Goal: Information Seeking & Learning: Find contact information

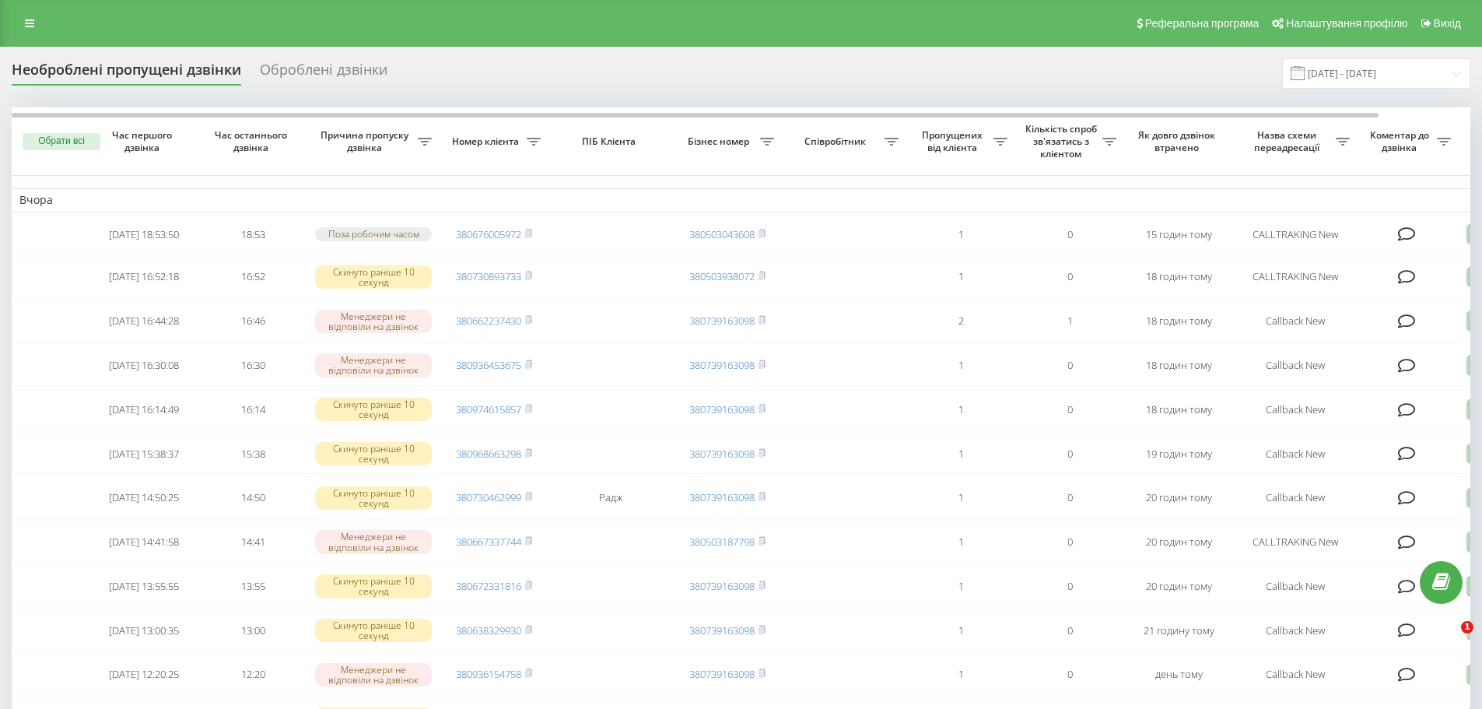
click at [310, 69] on div "Оброблені дзвінки" at bounding box center [324, 73] width 128 height 24
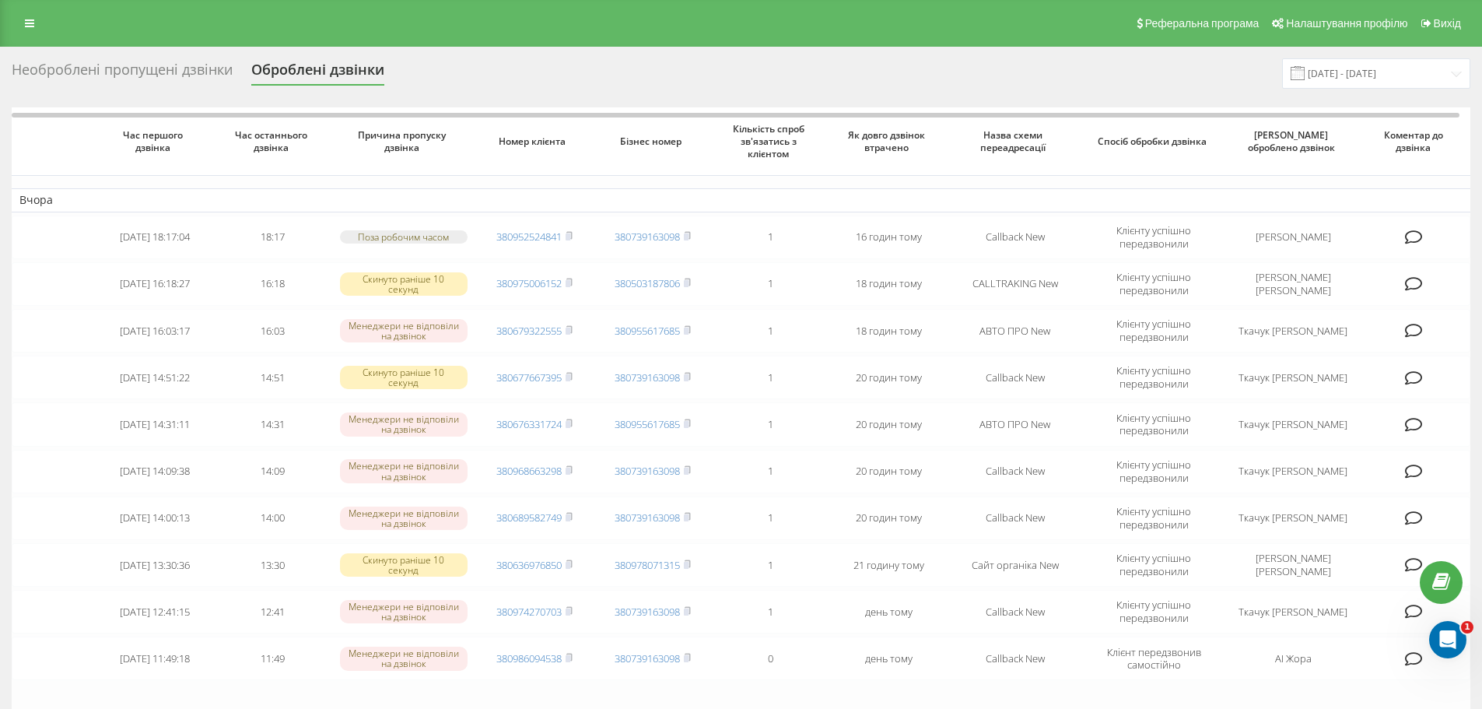
click at [154, 71] on div "Необроблені пропущені дзвінки" at bounding box center [122, 73] width 221 height 24
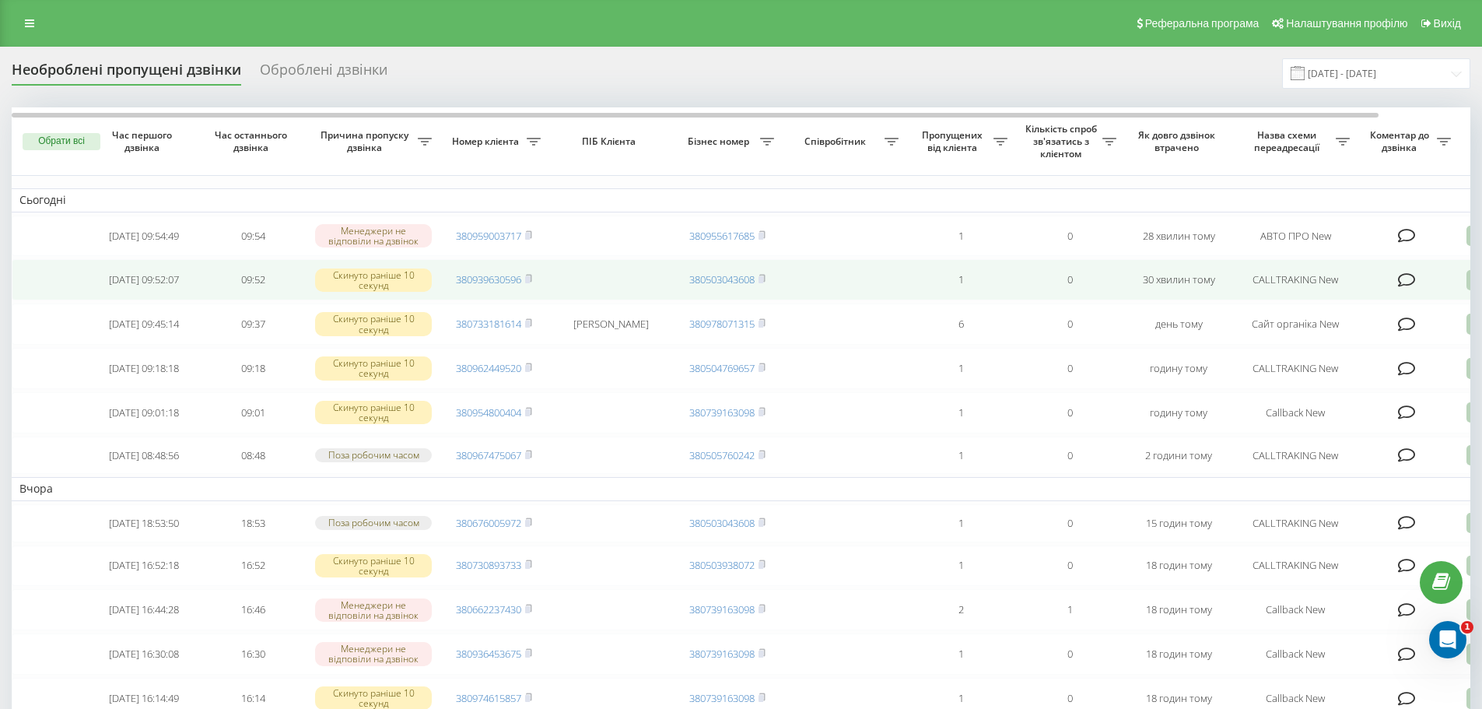
click at [1409, 284] on icon at bounding box center [1407, 280] width 18 height 16
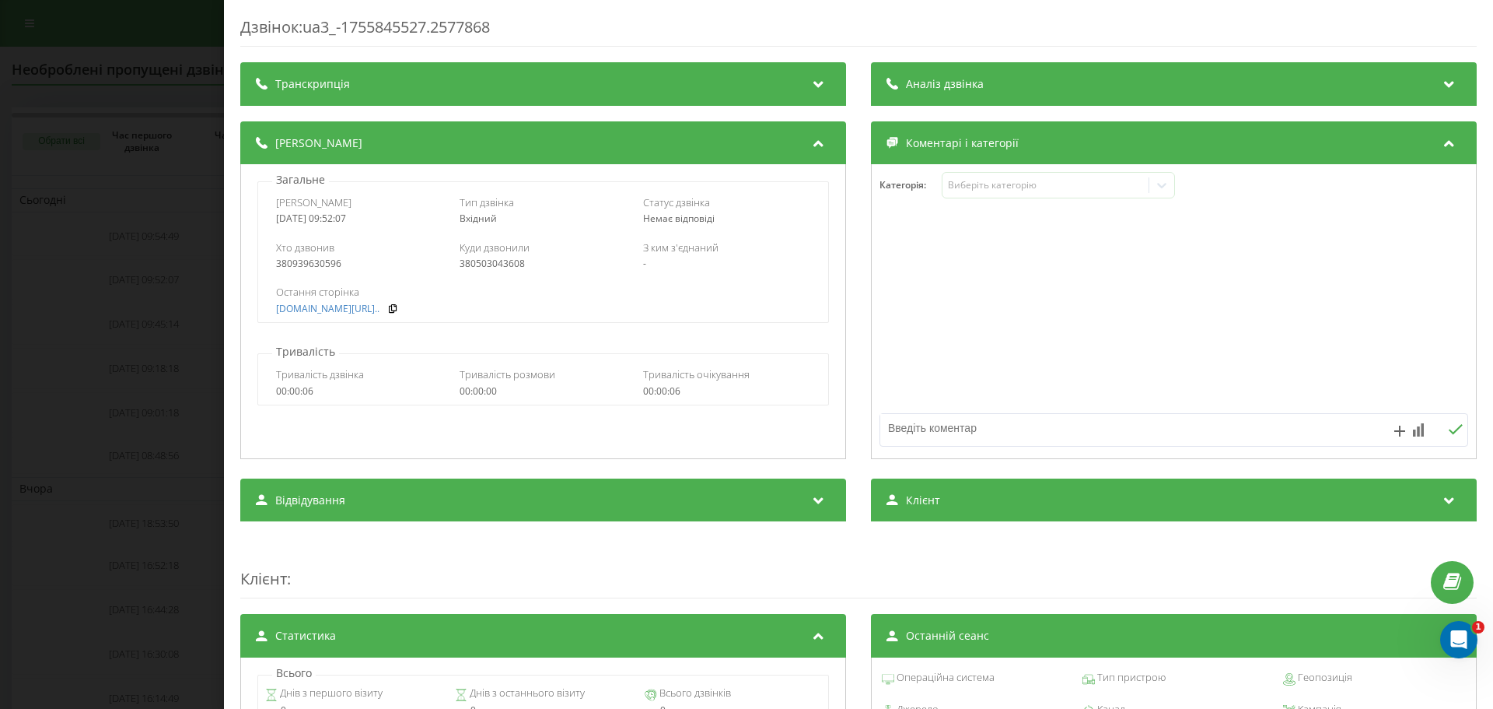
click at [151, 299] on div "Дзвінок : ua3_-1755845527.2577868 Транскрипція Для AI-аналізу майбутніх дзвінкі…" at bounding box center [746, 354] width 1493 height 709
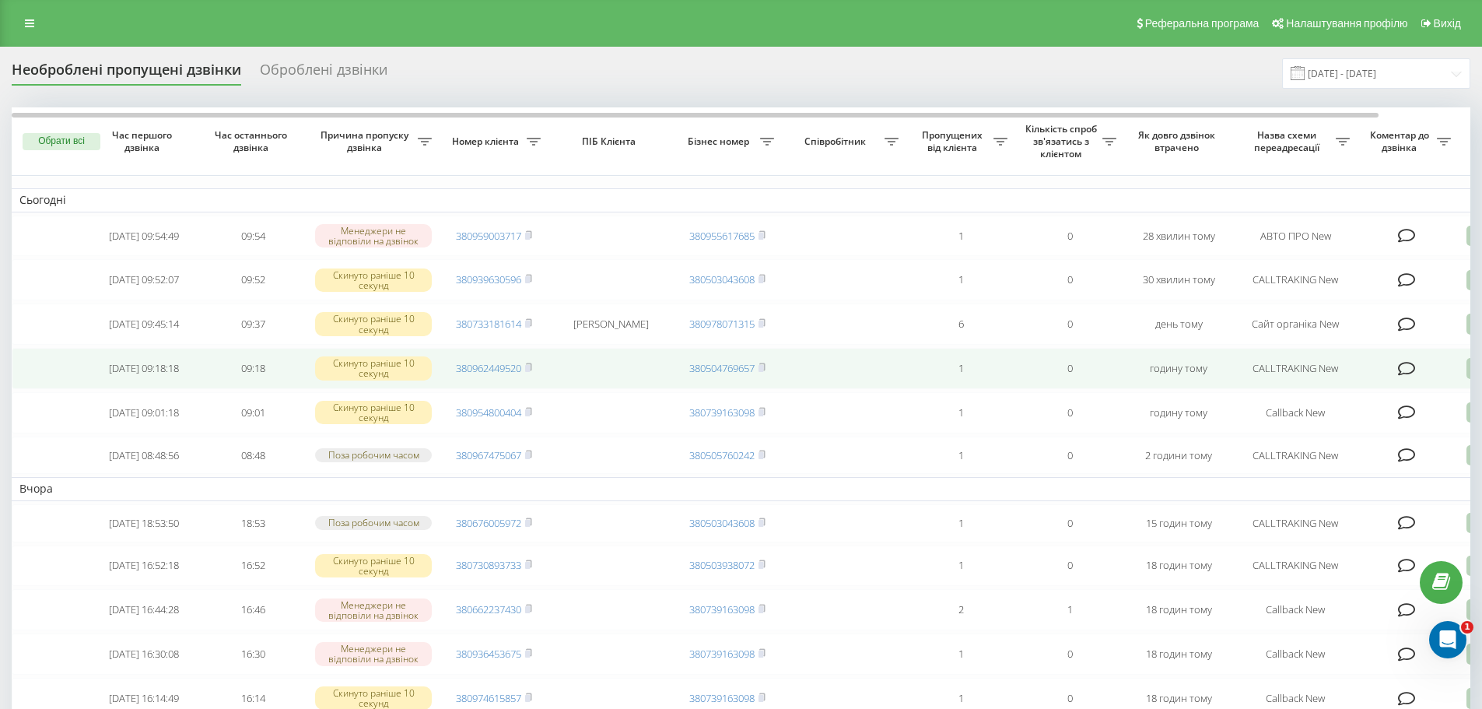
click at [1409, 376] on icon at bounding box center [1407, 369] width 18 height 16
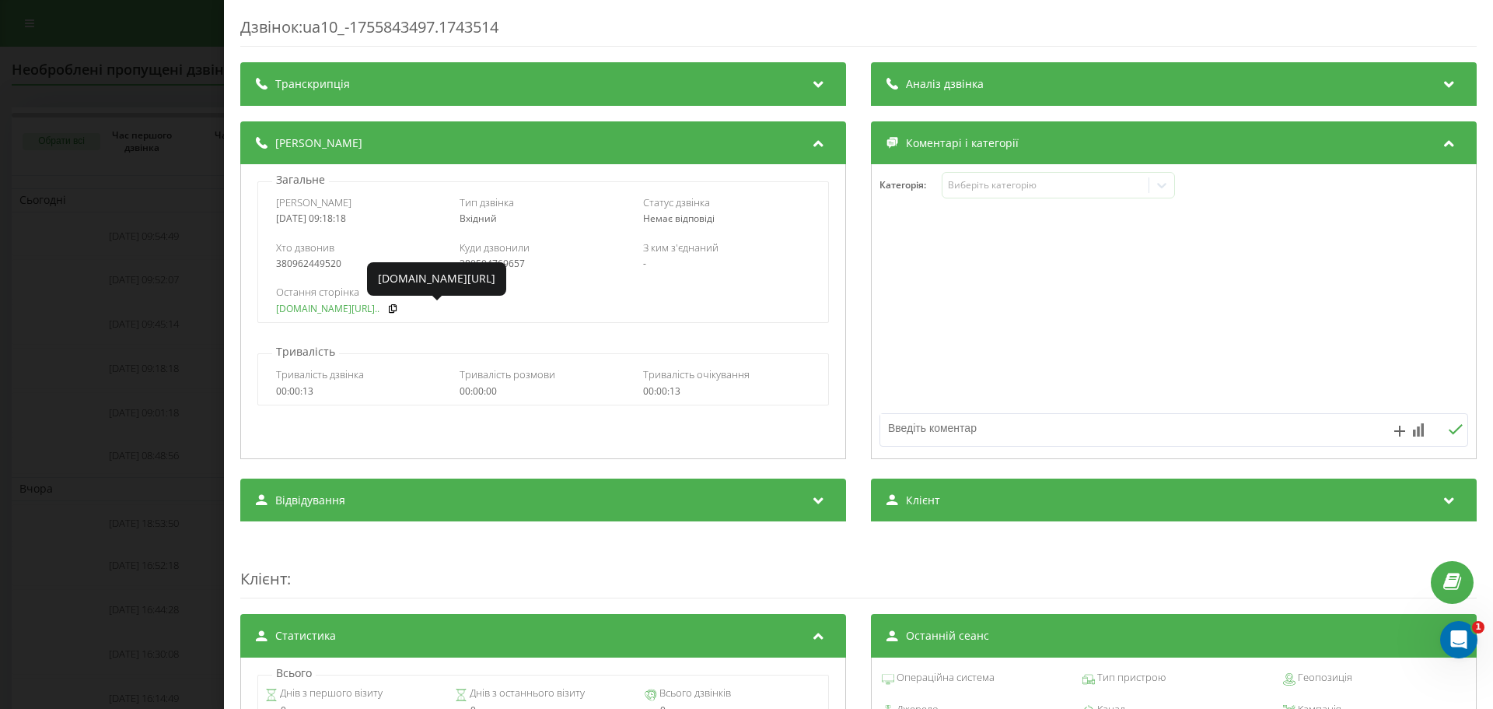
click at [337, 306] on link "fix-parts.in.ua/ru/krilo..." at bounding box center [327, 308] width 103 height 11
click at [114, 269] on div "Дзвінок : ua10_-1755843497.1743514 Транскрипція Для AI-аналізу майбутніх дзвінк…" at bounding box center [746, 354] width 1493 height 709
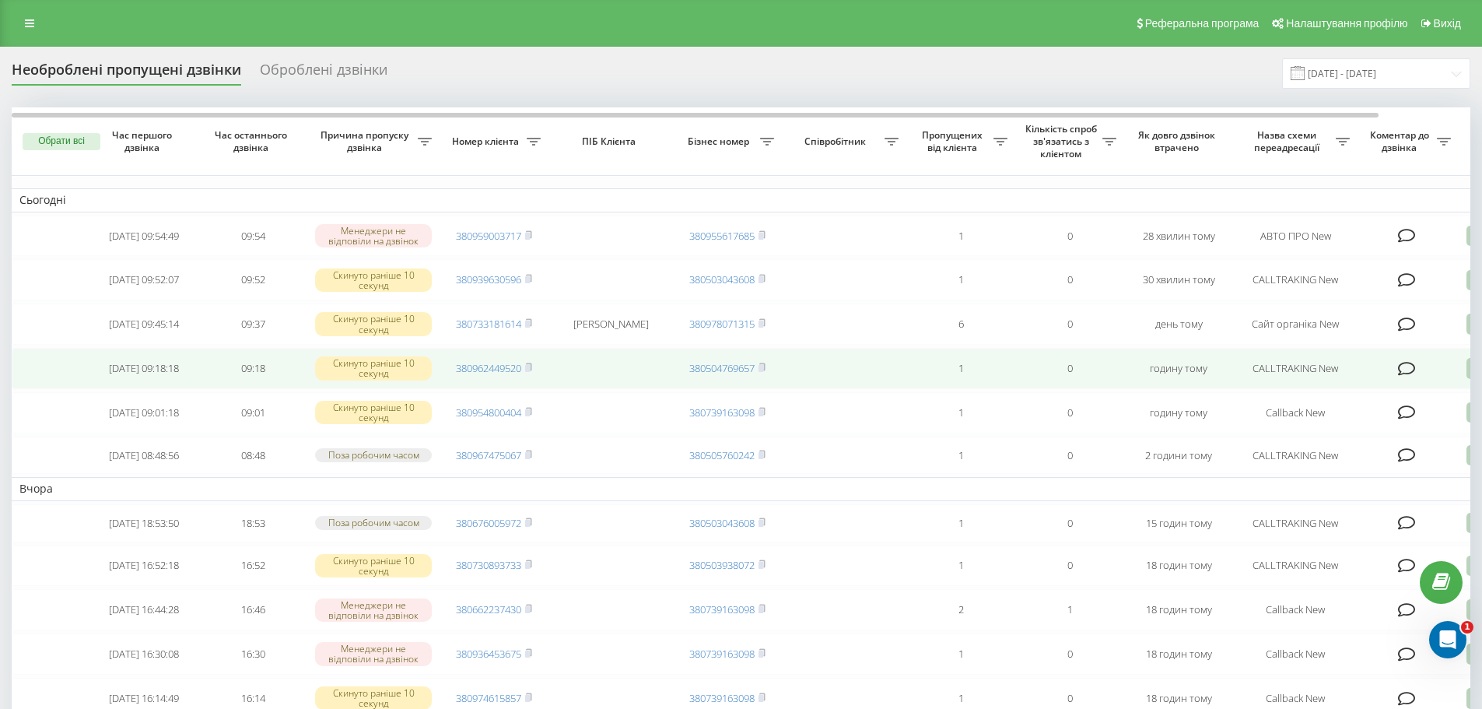
click at [1407, 376] on icon at bounding box center [1407, 369] width 18 height 16
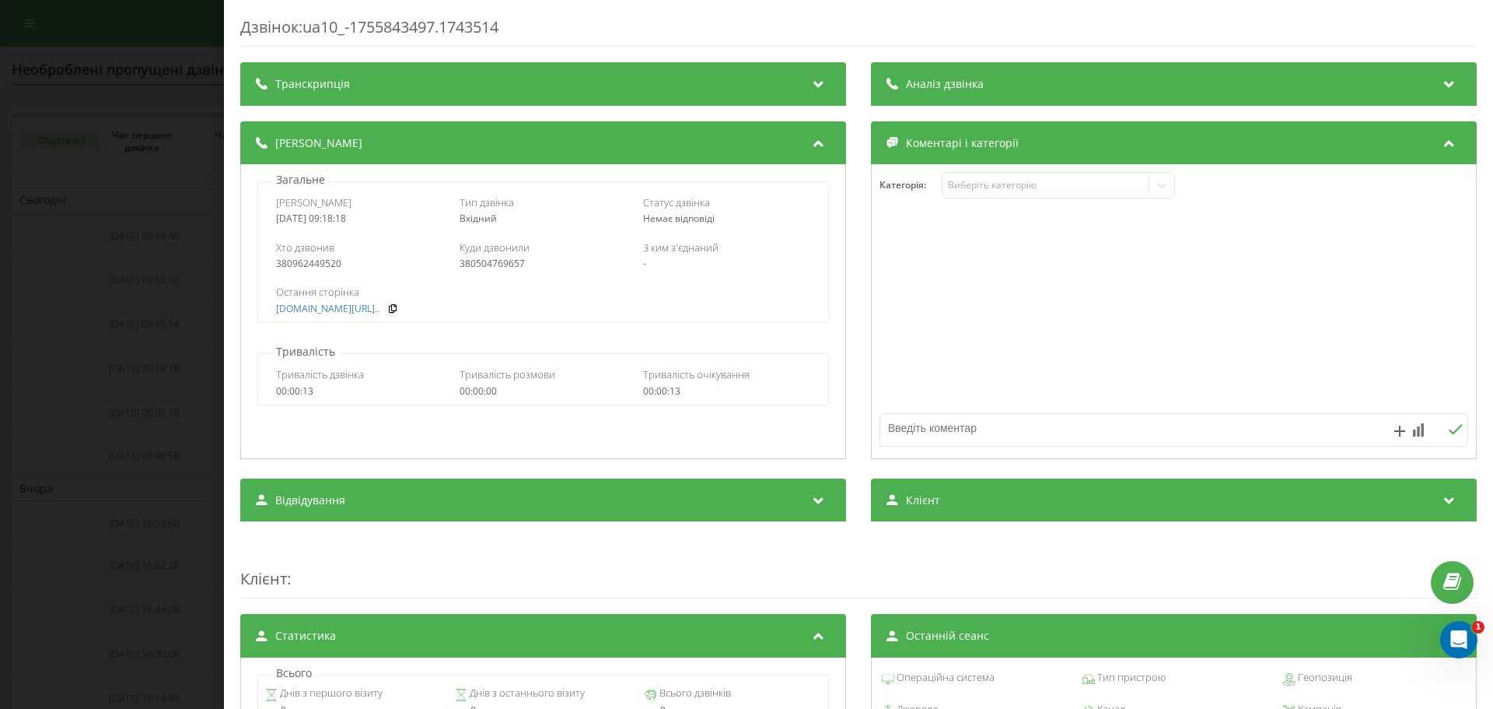
click at [89, 274] on div "Дзвінок : ua10_-1755843497.1743514 Транскрипція Для AI-аналізу майбутніх дзвінк…" at bounding box center [746, 354] width 1493 height 709
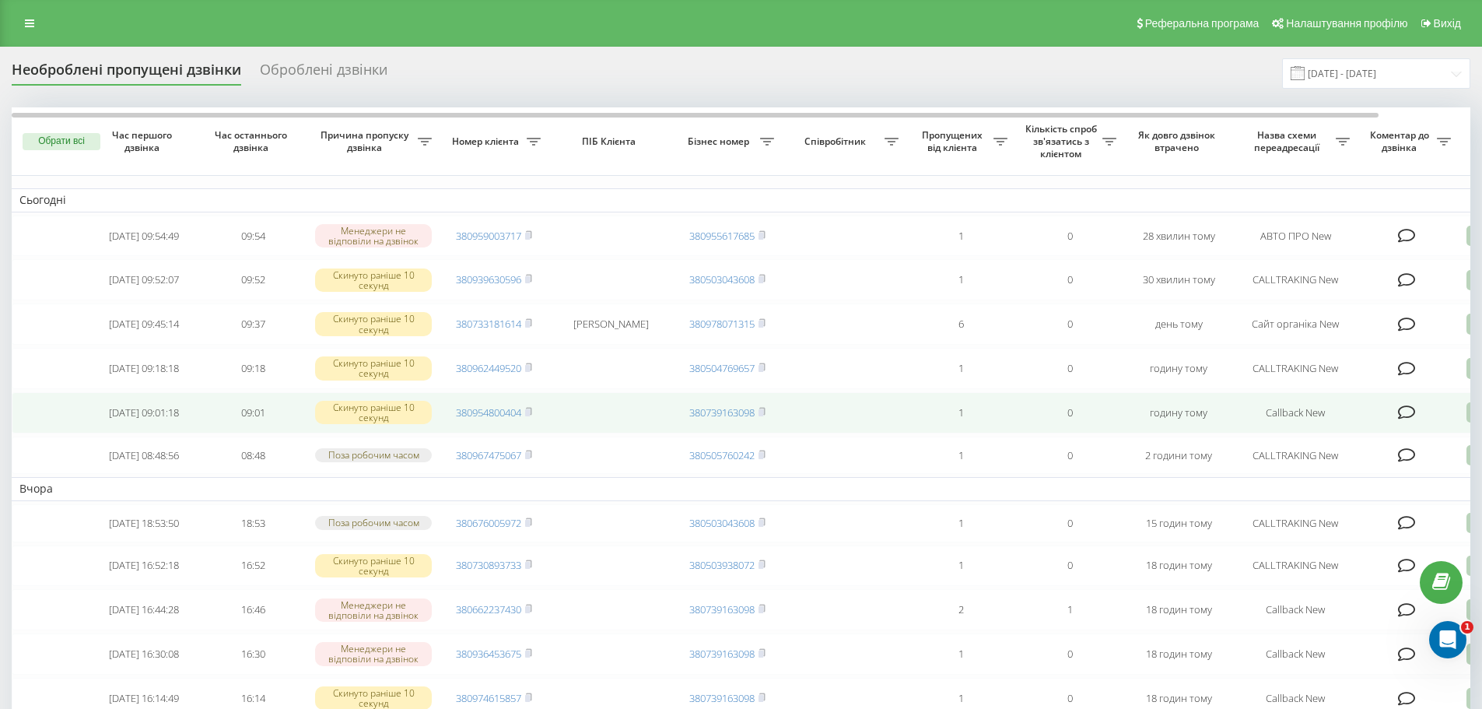
click at [1410, 420] on icon at bounding box center [1407, 412] width 18 height 16
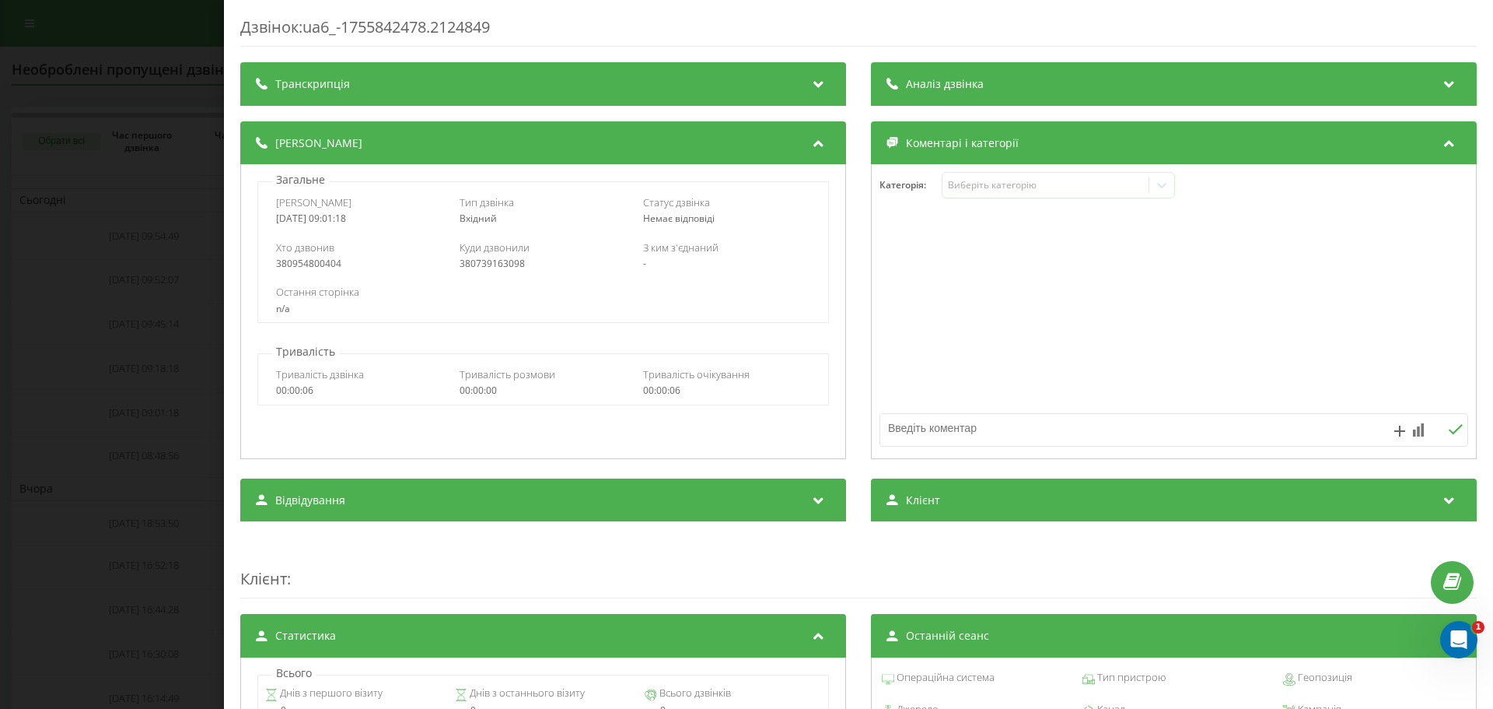
click at [142, 324] on div "Дзвінок : ua6_-1755842478.2124849 Транскрипція Для AI-аналізу майбутніх дзвінкі…" at bounding box center [746, 354] width 1493 height 709
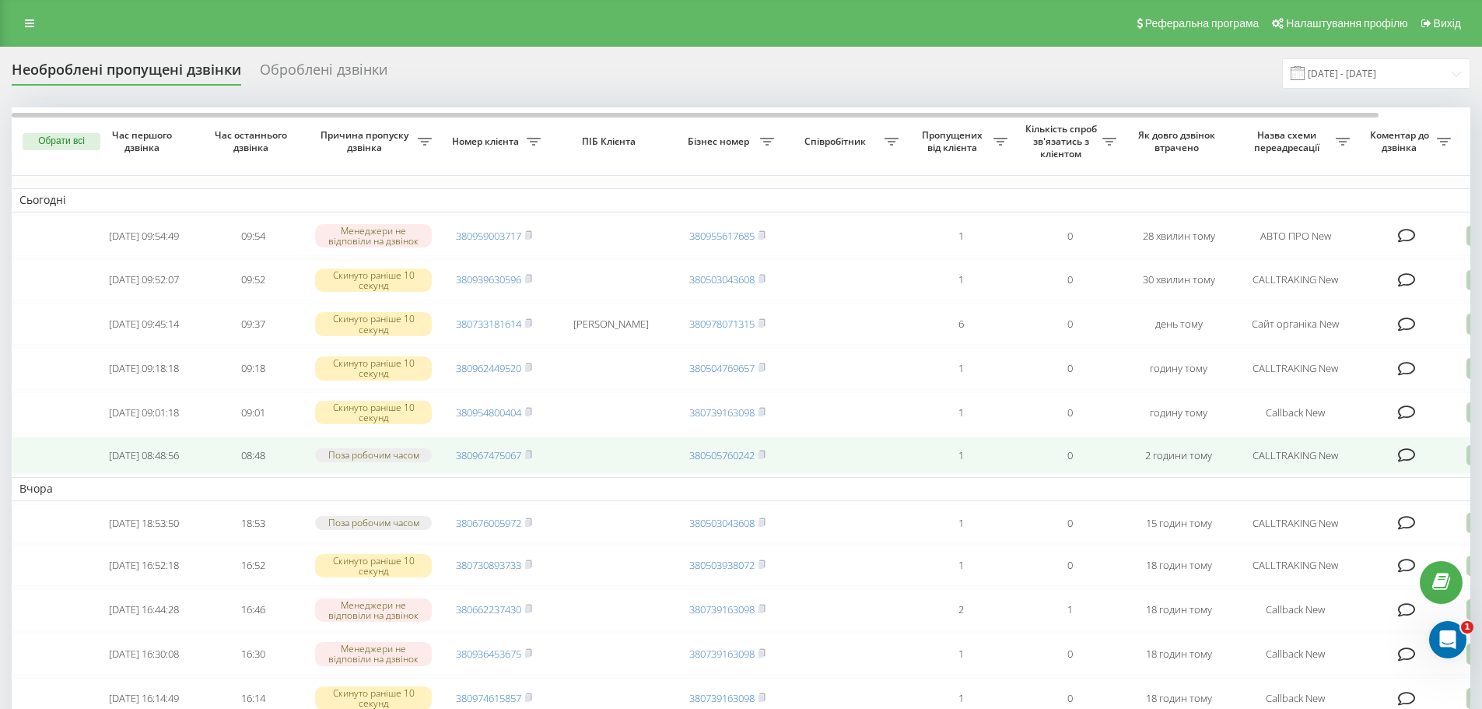
click at [1411, 463] on icon at bounding box center [1407, 455] width 18 height 16
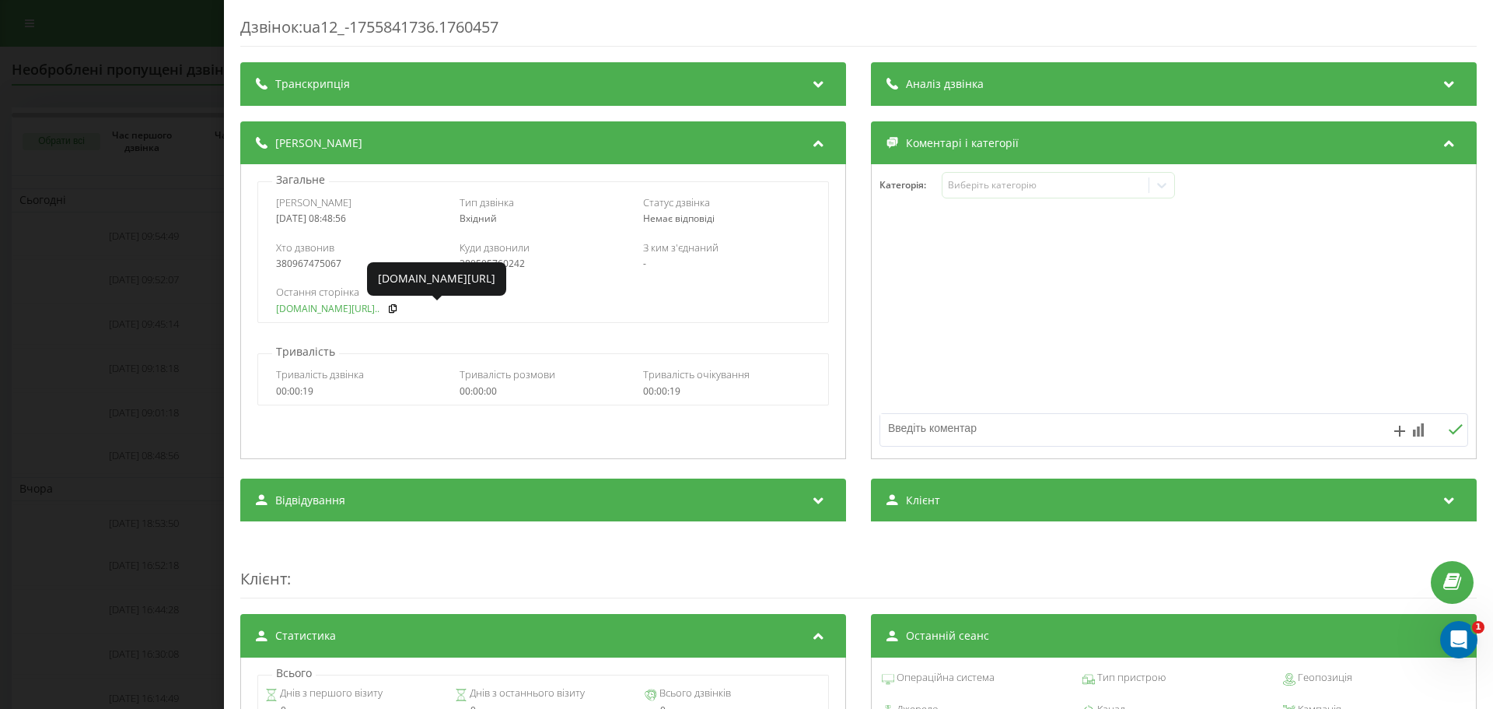
click at [336, 311] on link "fix-parts.in.ua/ru/suzuk..." at bounding box center [327, 308] width 103 height 11
click at [128, 268] on div "Дзвінок : ua12_-1755841736.1760457 Транскрипція Для AI-аналізу майбутніх дзвінк…" at bounding box center [746, 354] width 1493 height 709
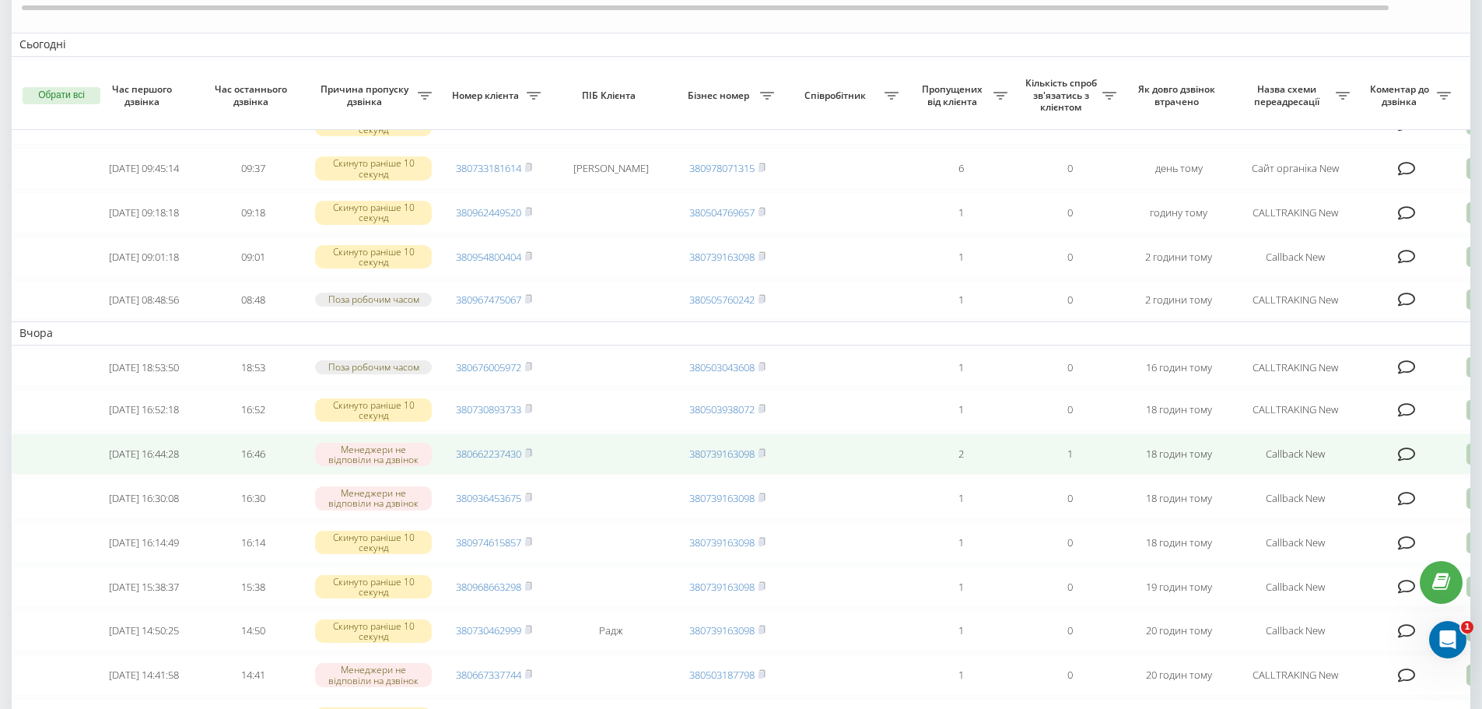
scroll to position [311, 0]
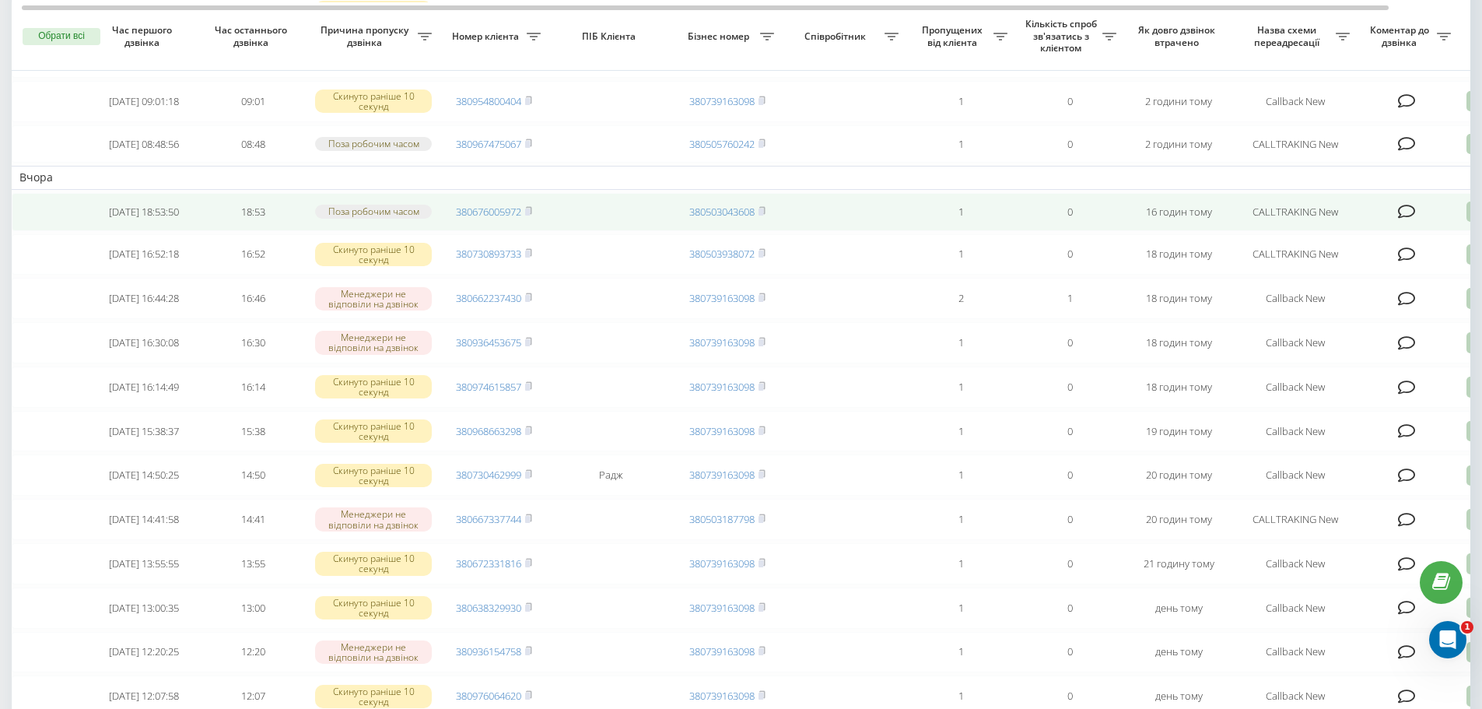
click at [1402, 219] on icon at bounding box center [1407, 212] width 18 height 16
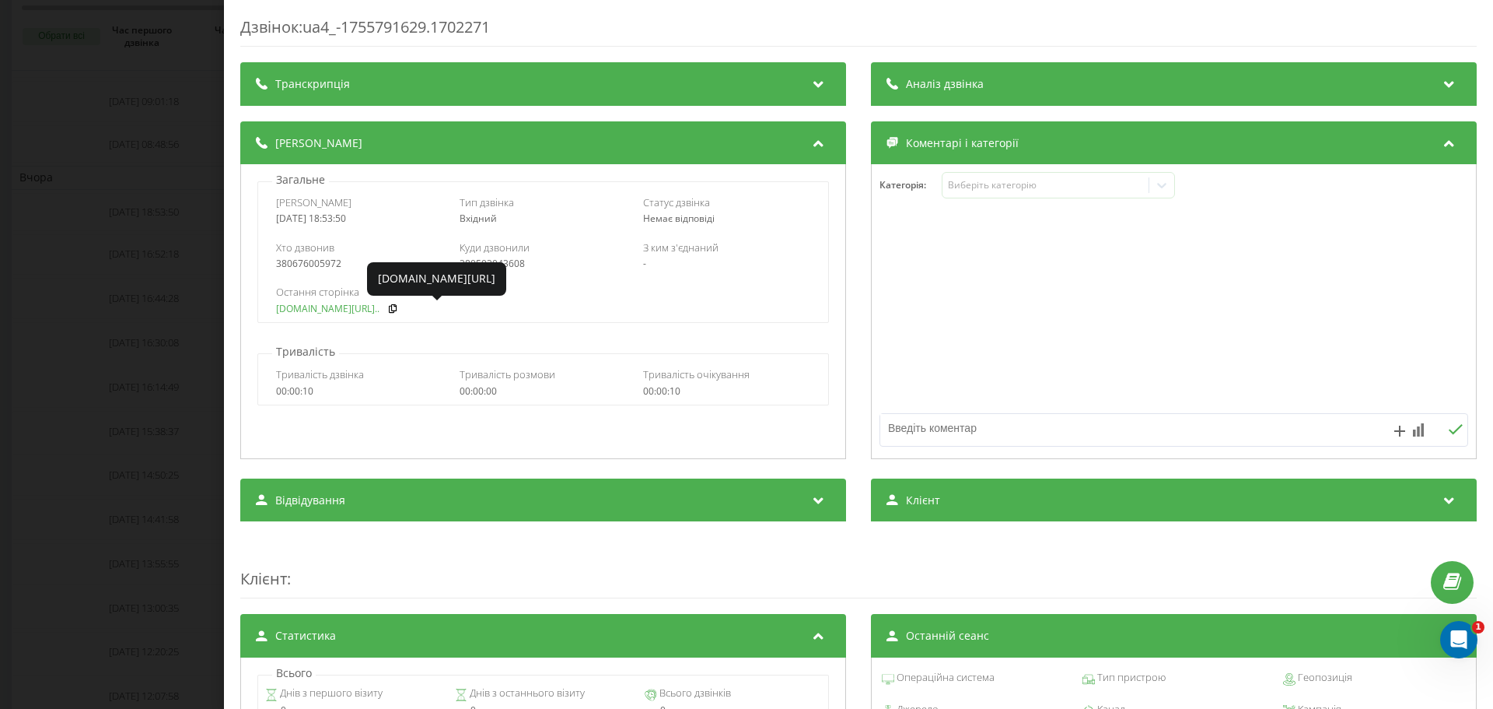
click at [296, 306] on link "fix-parts.in.ua/ru/povni..." at bounding box center [327, 308] width 103 height 11
copy div "0676005972"
drag, startPoint x: 341, startPoint y: 266, endPoint x: 285, endPoint y: 267, distance: 55.2
click at [285, 267] on div "380676005972" at bounding box center [359, 263] width 167 height 11
click at [81, 93] on div "Дзвінок : ua4_-1755791629.1702271 Транскрипція Для AI-аналізу майбутніх дзвінкі…" at bounding box center [746, 354] width 1493 height 709
